Goal: Information Seeking & Learning: Compare options

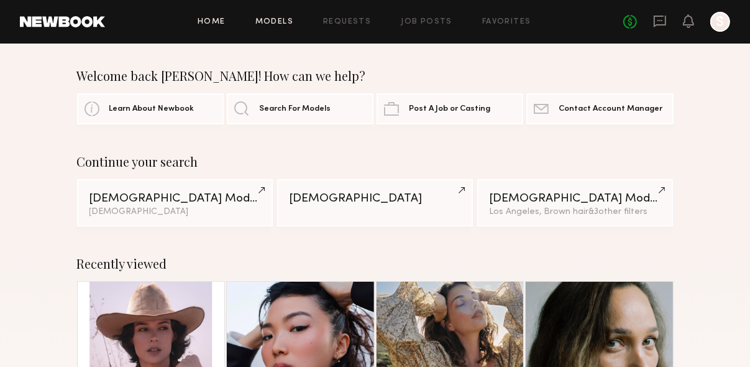
click at [274, 21] on link "Models" at bounding box center [275, 22] width 38 height 8
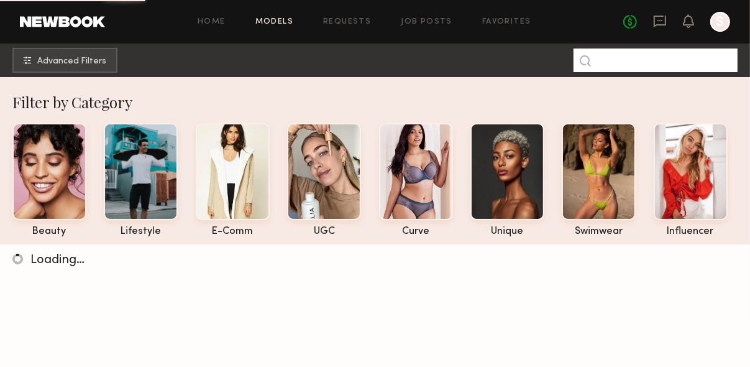
click at [629, 63] on input at bounding box center [656, 60] width 164 height 24
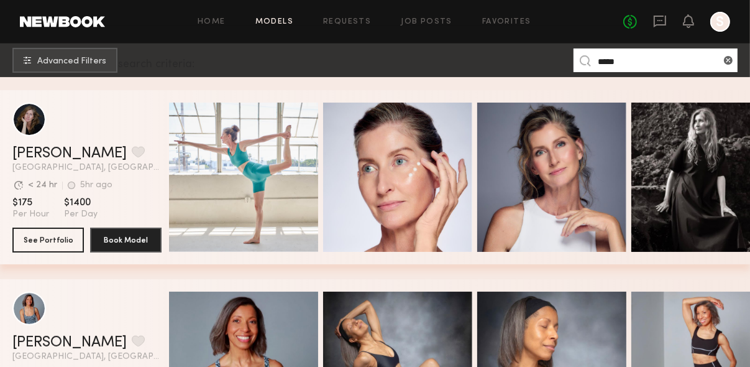
scroll to position [196, 0]
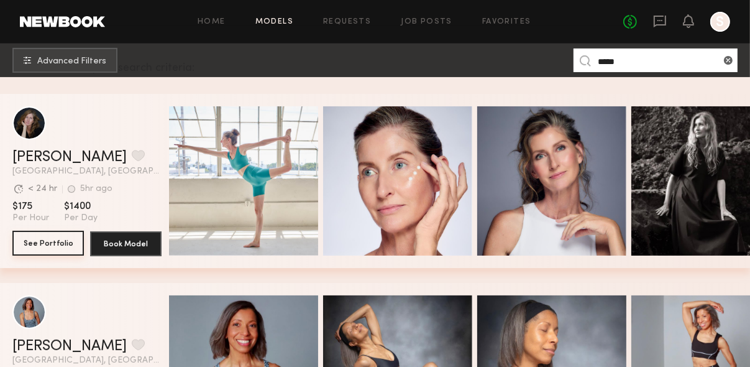
type input "*****"
click at [62, 241] on button "See Portfolio" at bounding box center [47, 243] width 71 height 25
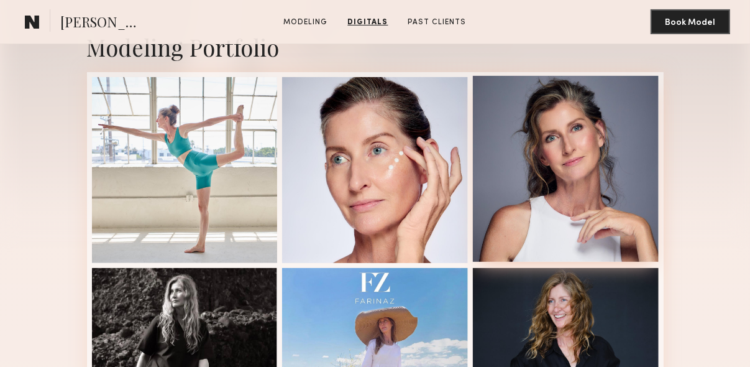
scroll to position [262, 0]
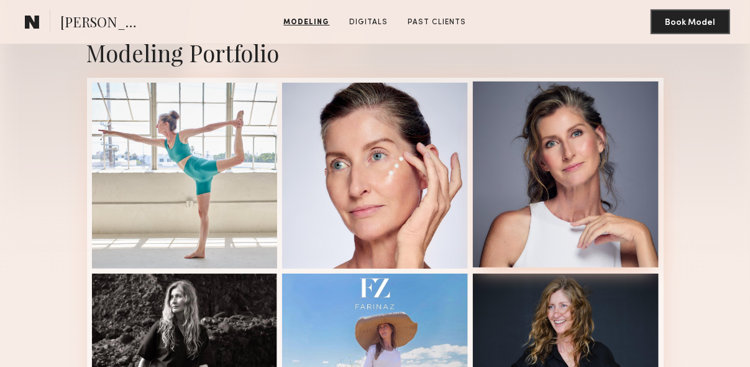
click at [600, 131] on div at bounding box center [566, 174] width 186 height 186
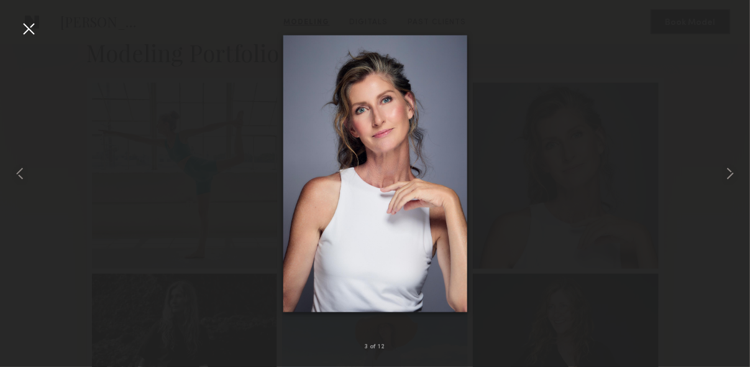
click at [27, 30] on div at bounding box center [29, 29] width 20 height 20
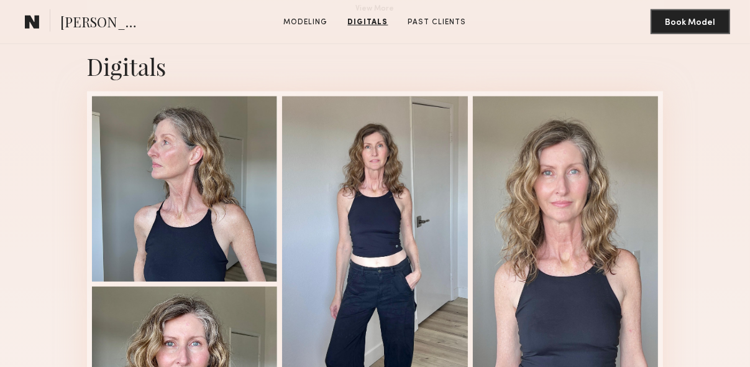
scroll to position [1123, 0]
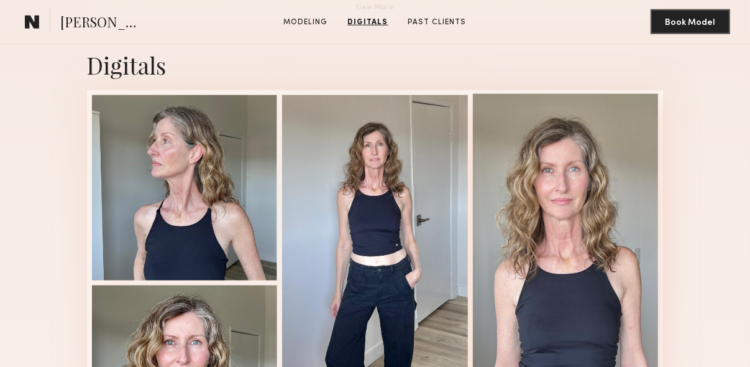
click at [596, 223] on div at bounding box center [566, 282] width 186 height 376
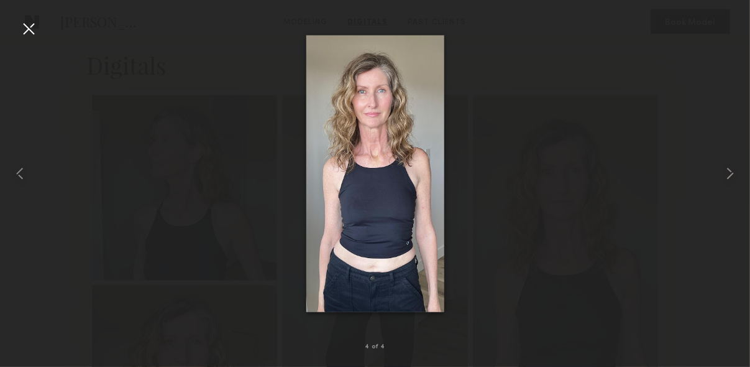
click at [30, 28] on div at bounding box center [29, 29] width 20 height 20
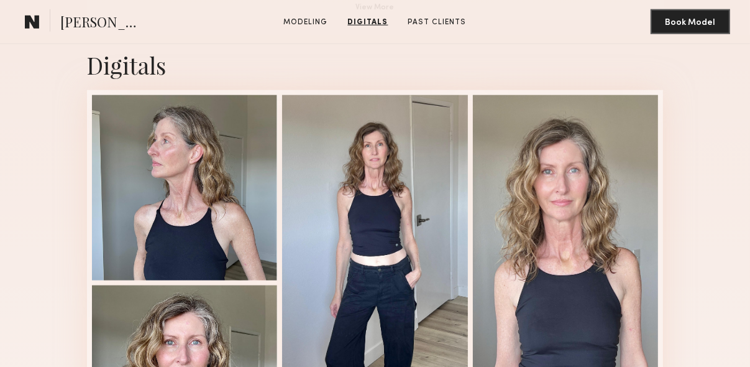
click at [35, 27] on common-icon at bounding box center [32, 22] width 15 height 16
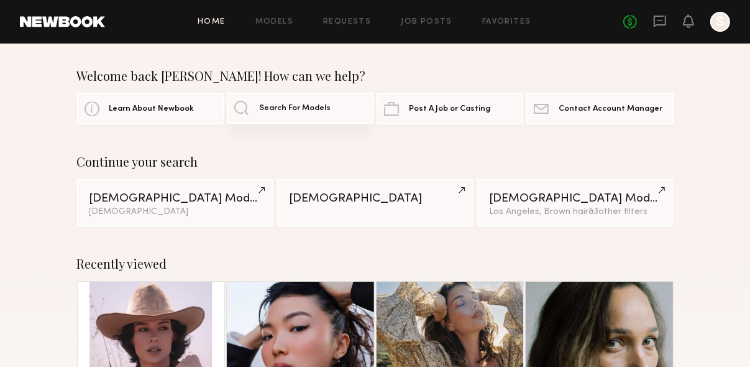
click at [270, 109] on span "Search For Models" at bounding box center [294, 108] width 71 height 8
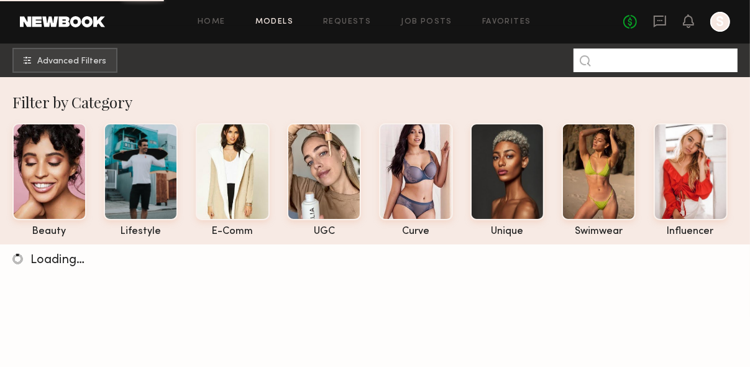
click at [624, 64] on input at bounding box center [656, 60] width 164 height 24
type input "*******"
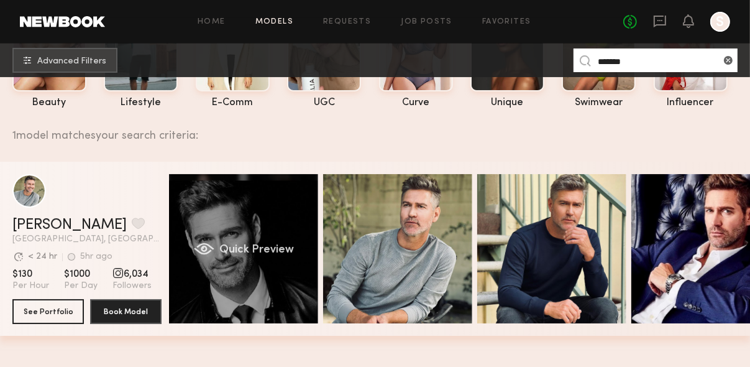
scroll to position [129, 0]
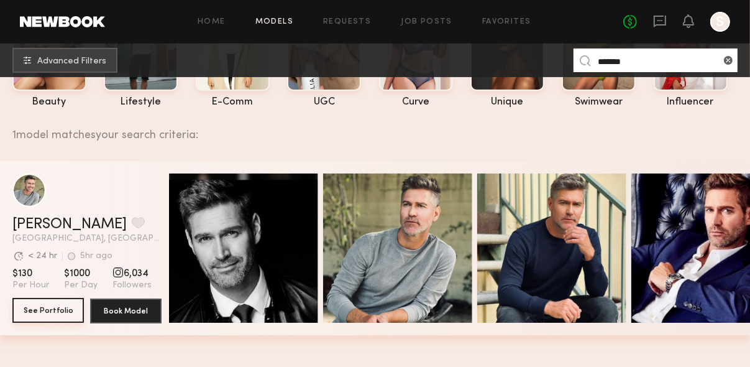
click at [58, 313] on button "See Portfolio" at bounding box center [47, 310] width 71 height 25
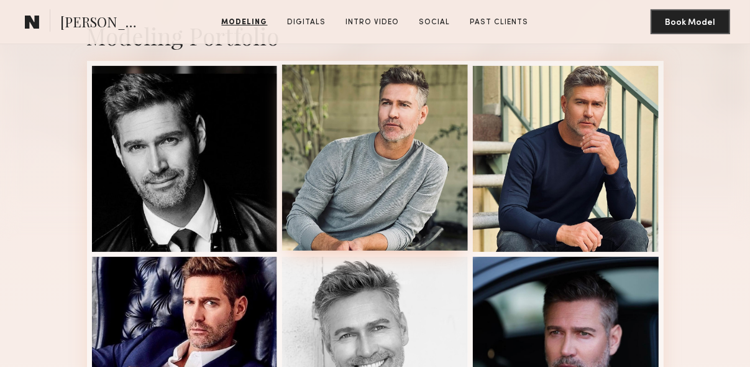
scroll to position [280, 0]
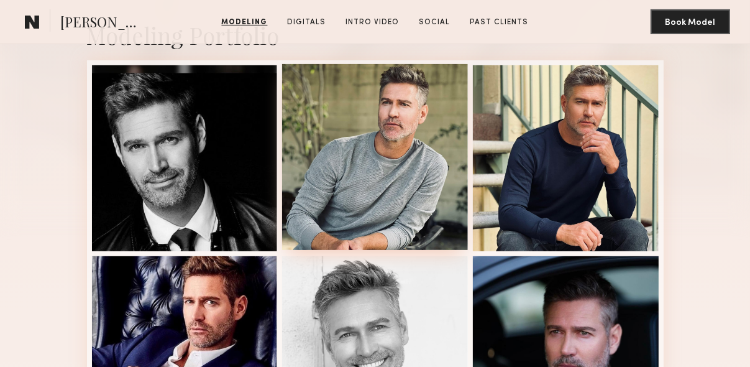
click at [400, 126] on div at bounding box center [375, 157] width 186 height 186
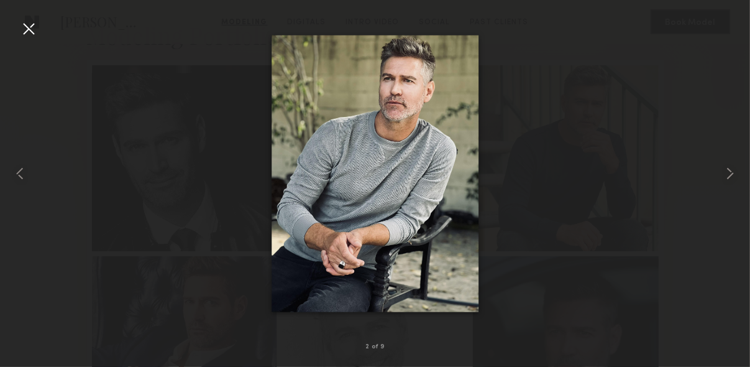
click at [26, 30] on div at bounding box center [29, 29] width 20 height 20
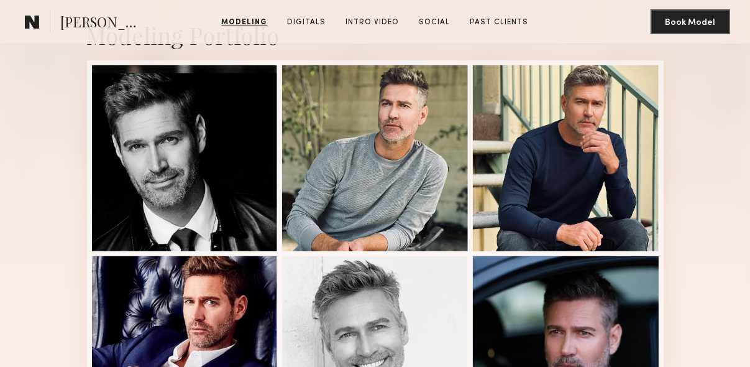
click at [17, 21] on section "Hartley h. Modeling Digitals Intro Video Social Past Clients Message Book Model" at bounding box center [375, 22] width 750 height 44
click at [32, 22] on common-icon at bounding box center [32, 22] width 15 height 16
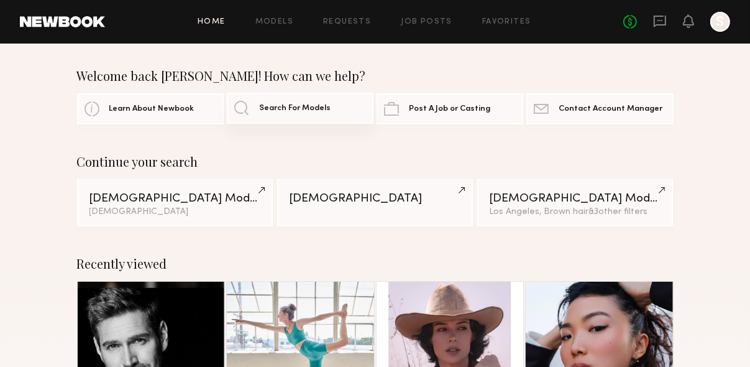
click at [260, 113] on link "Search For Models" at bounding box center [300, 108] width 147 height 31
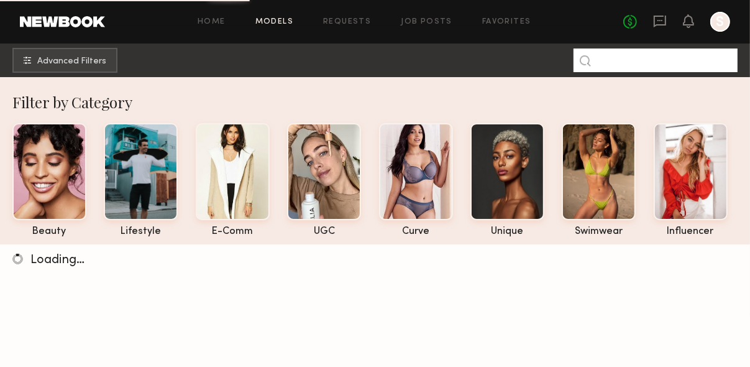
click at [652, 65] on input at bounding box center [656, 60] width 164 height 24
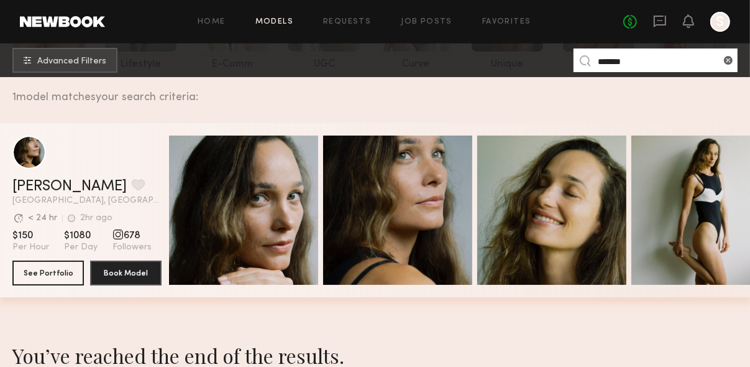
scroll to position [185, 0]
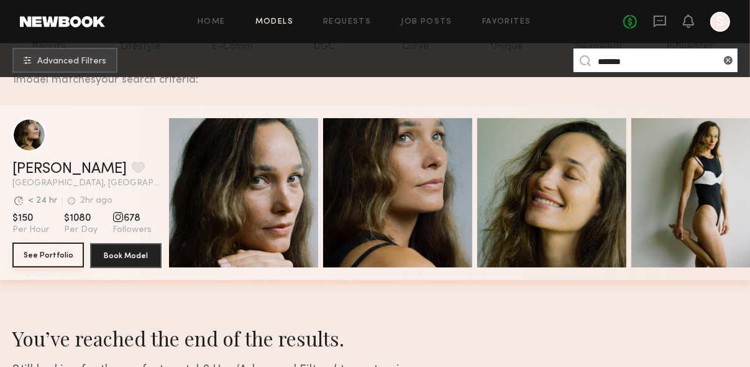
click at [60, 252] on button "See Portfolio" at bounding box center [47, 254] width 71 height 25
drag, startPoint x: 622, startPoint y: 60, endPoint x: 517, endPoint y: 50, distance: 106.2
click at [517, 50] on nb-browse-subheader "Advanced Filters *******" at bounding box center [375, 61] width 750 height 34
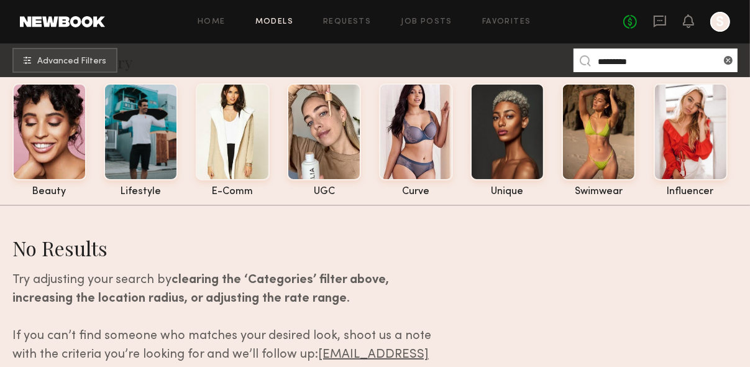
scroll to position [41, 0]
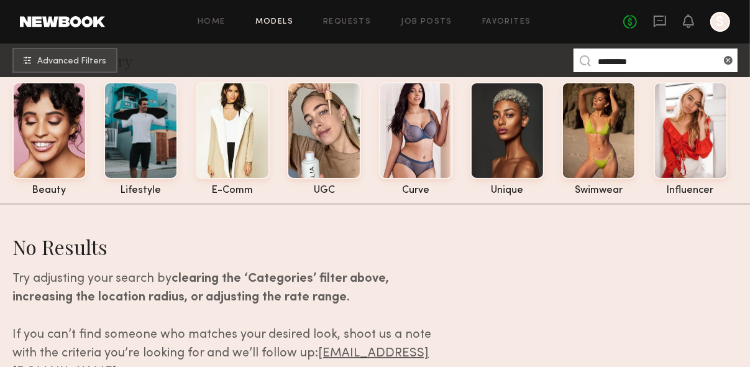
click at [607, 63] on input "*********" at bounding box center [656, 60] width 164 height 24
type input "**********"
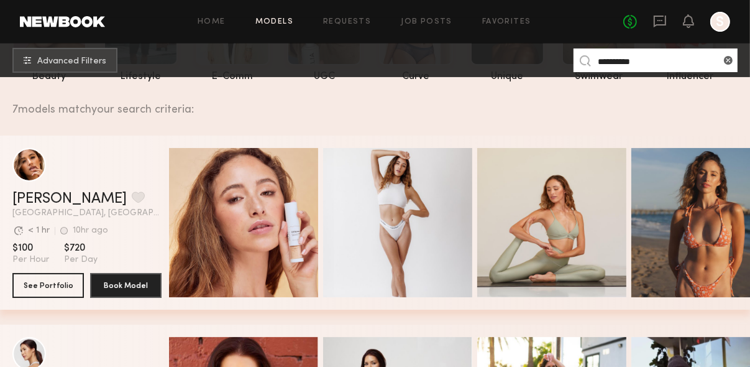
scroll to position [158, 0]
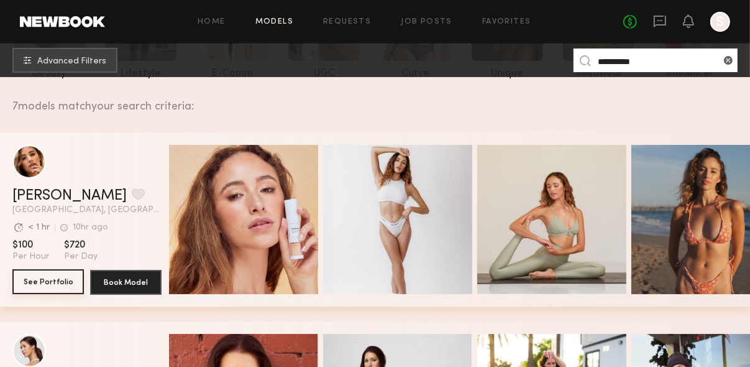
click at [66, 283] on button "See Portfolio" at bounding box center [47, 281] width 71 height 25
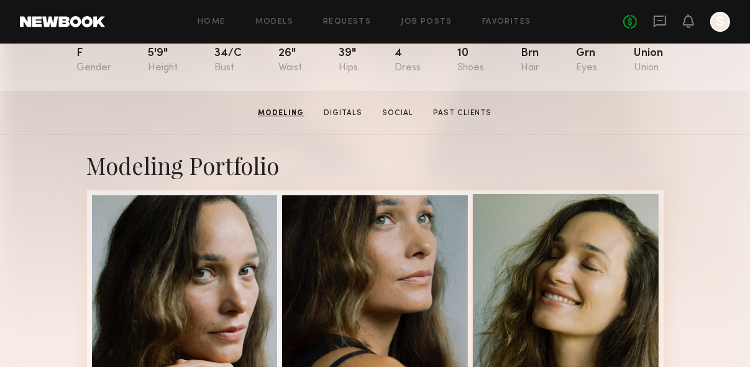
scroll to position [134, 0]
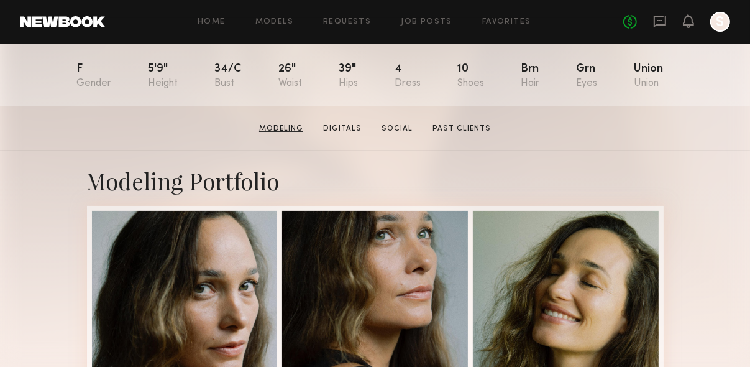
click at [289, 127] on link "Modeling" at bounding box center [281, 128] width 54 height 11
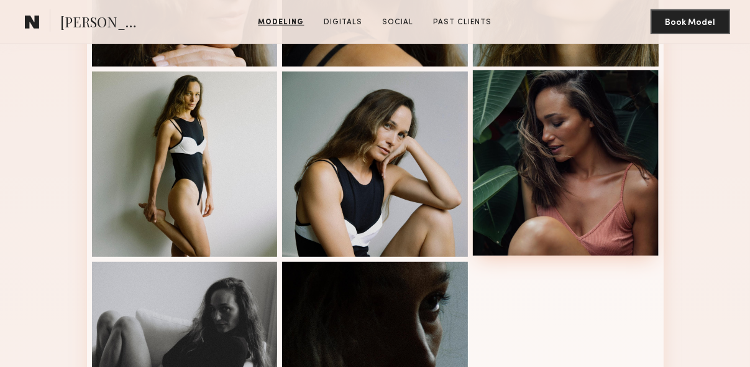
scroll to position [467, 0]
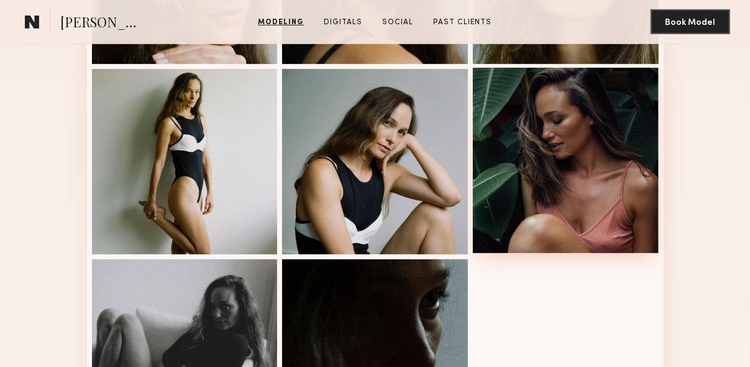
click at [560, 203] on div at bounding box center [566, 161] width 186 height 186
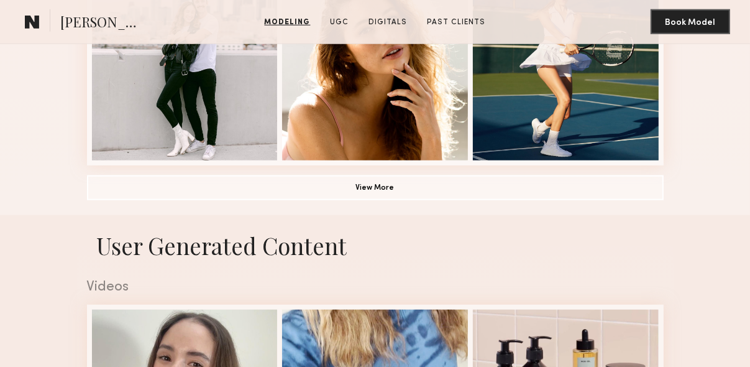
scroll to position [951, 0]
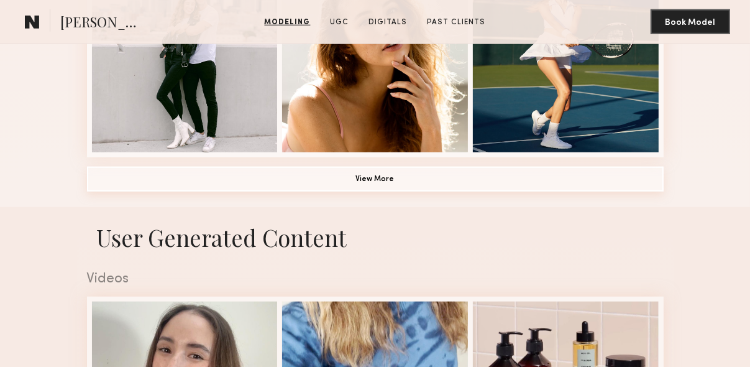
click at [377, 180] on button "View More" at bounding box center [375, 179] width 577 height 25
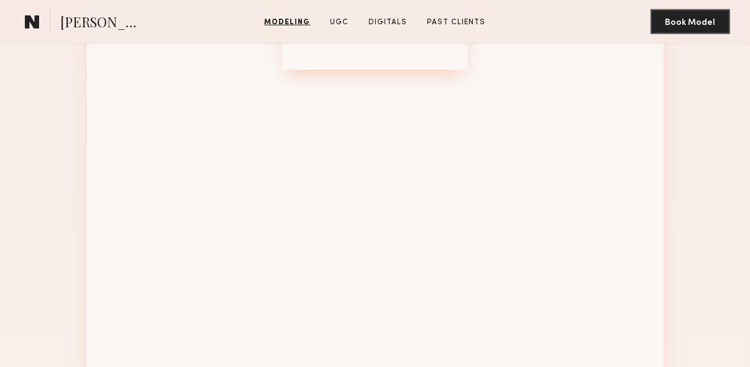
scroll to position [1220, 0]
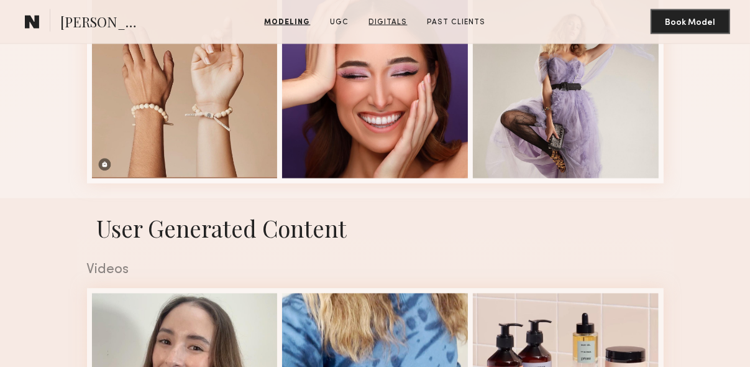
click at [384, 21] on link "Digitals" at bounding box center [388, 22] width 48 height 11
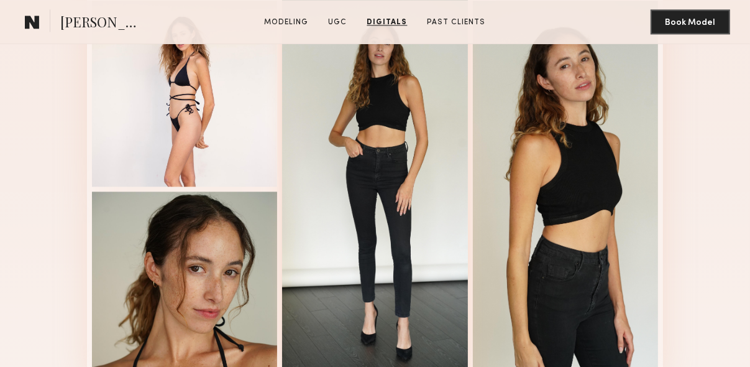
scroll to position [2443, 0]
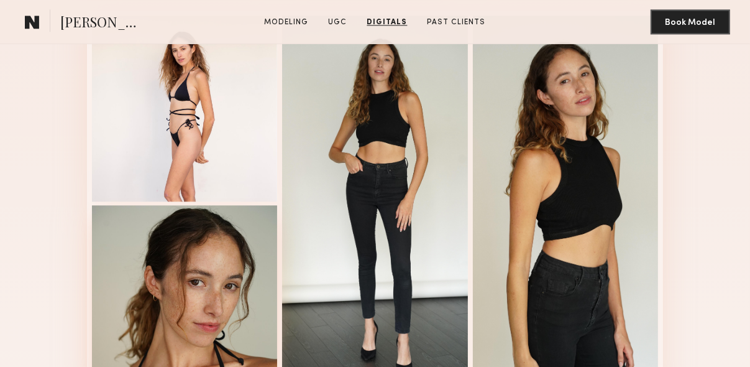
click at [241, 282] on div at bounding box center [185, 298] width 186 height 186
